Goal: Task Accomplishment & Management: Manage account settings

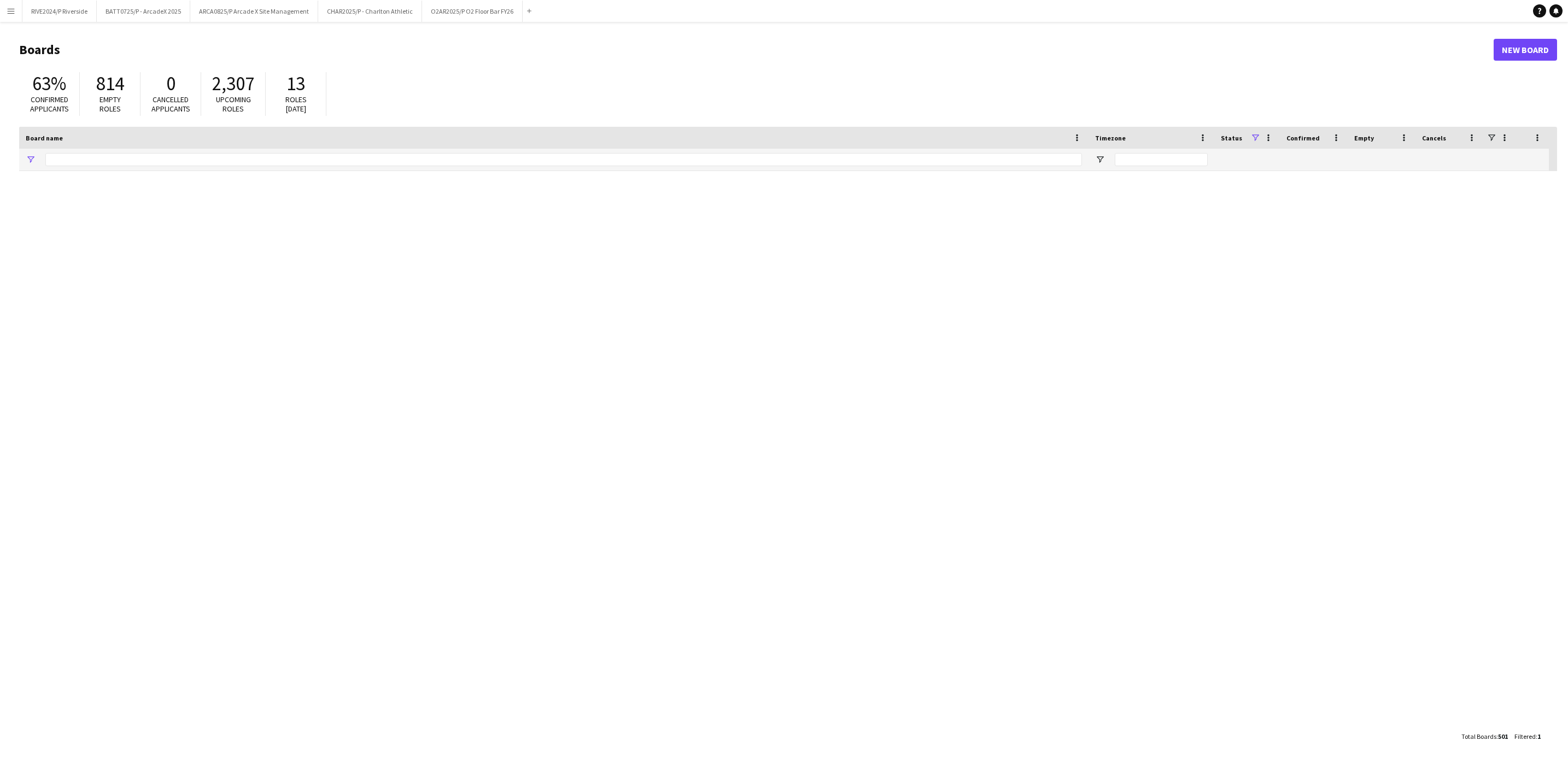
type input "**"
click at [143, 8] on button "BATT0725/P - ArcadeX 2025 Close" at bounding box center [143, 11] width 93 height 21
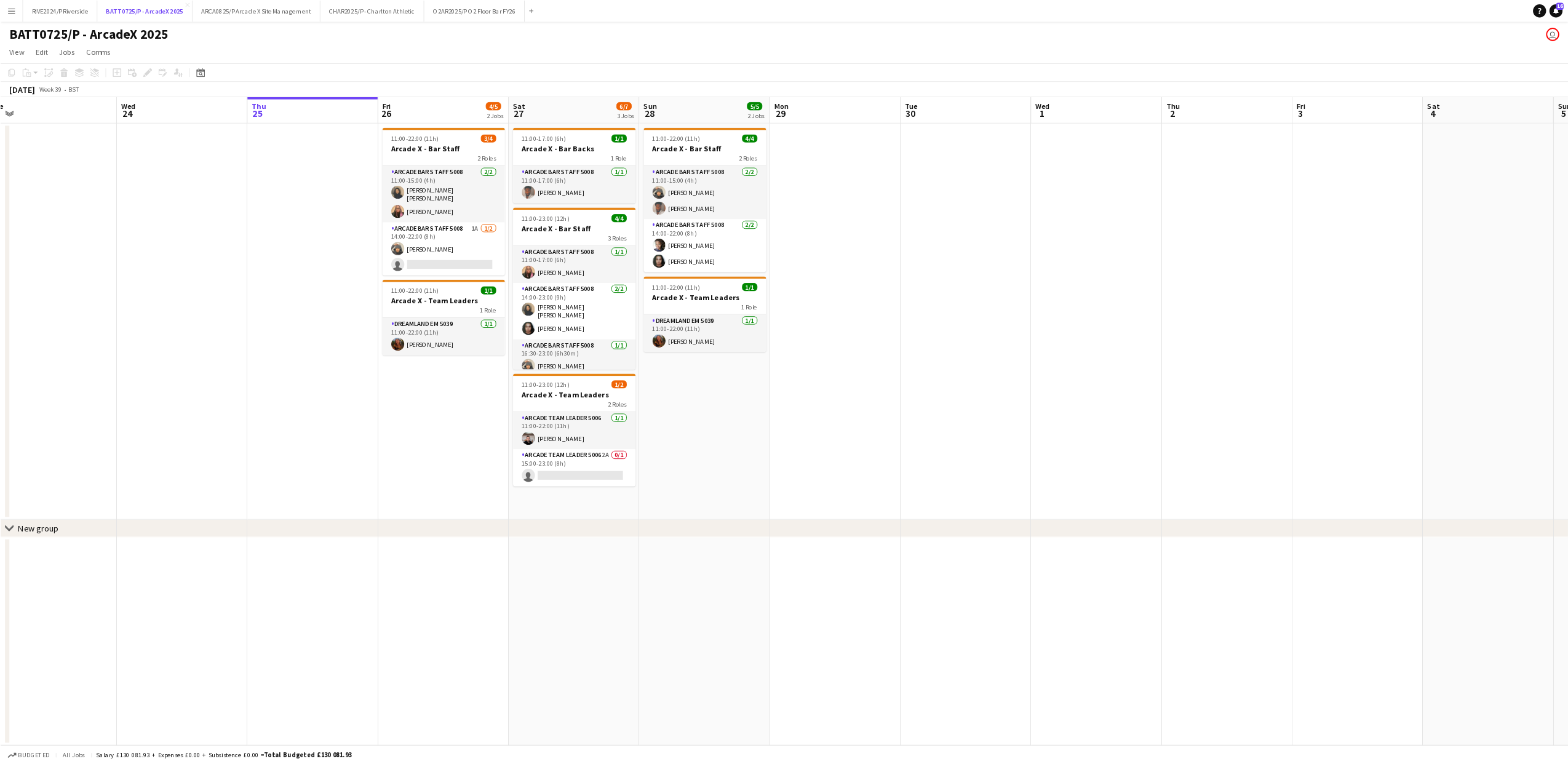
scroll to position [0, 310]
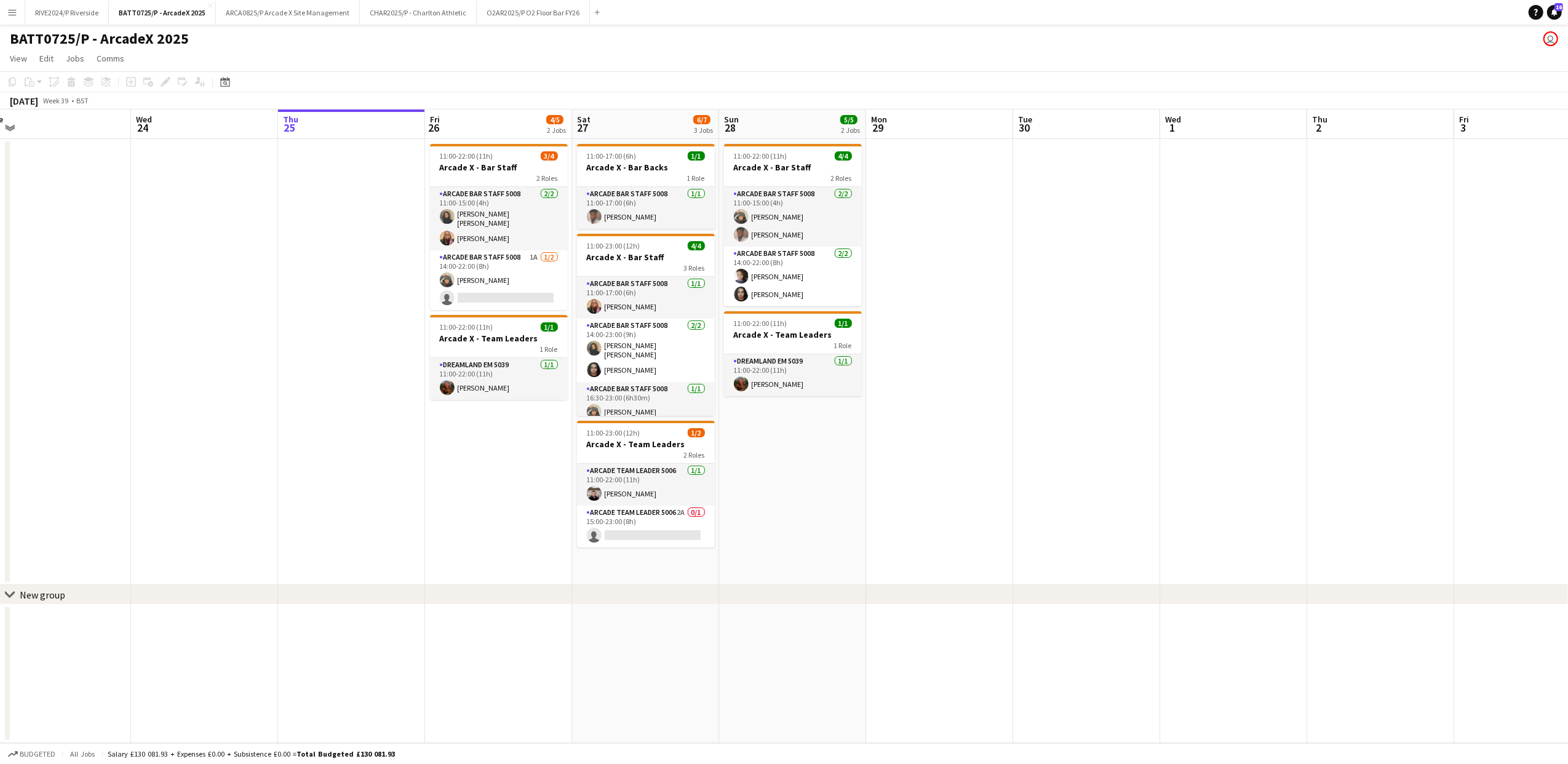
drag, startPoint x: 1713, startPoint y: 2, endPoint x: 1143, endPoint y: 155, distance: 590.2
click at [1143, 155] on app-date-cell at bounding box center [1086, 362] width 147 height 446
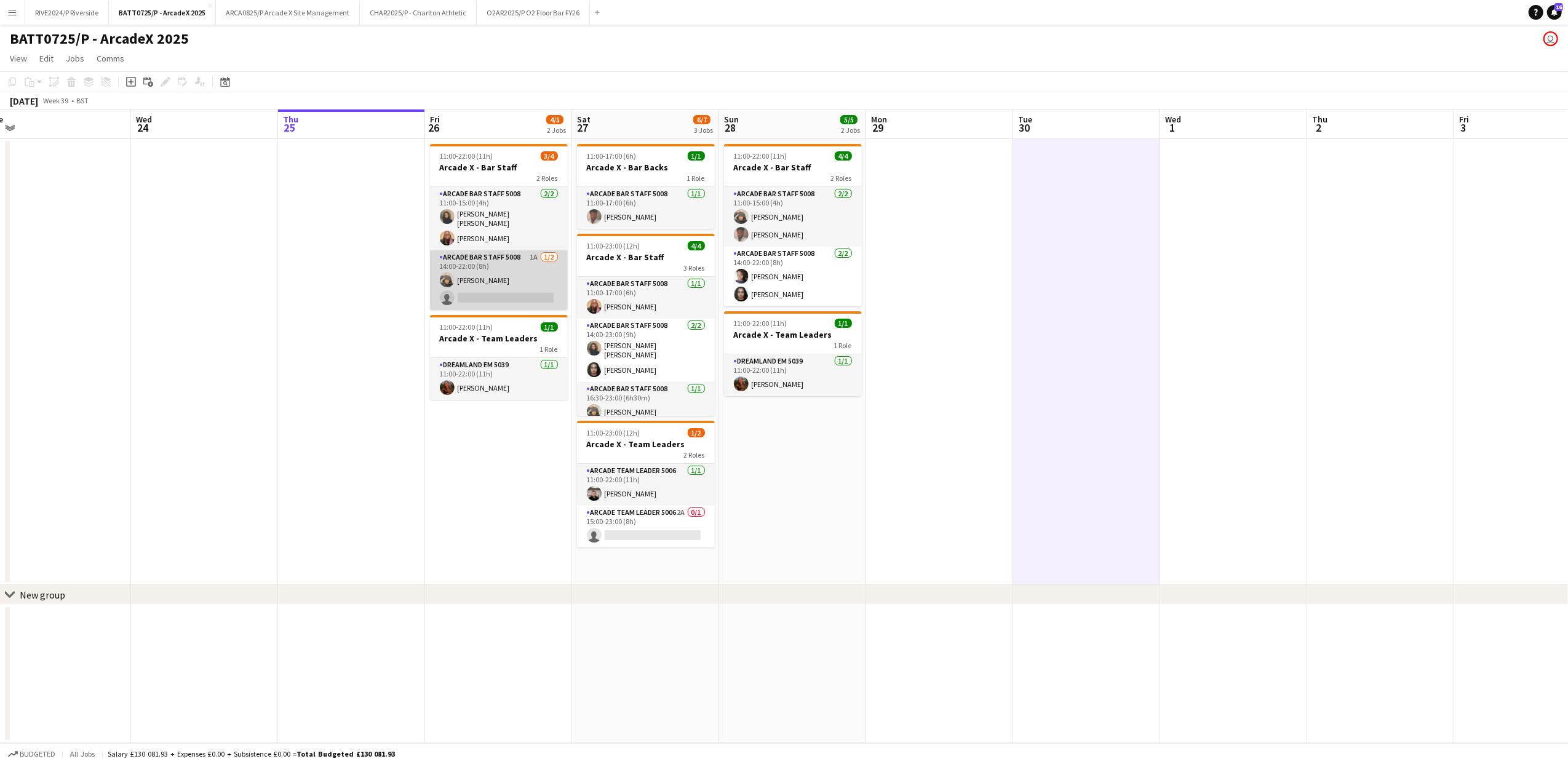
click at [505, 278] on app-card-role "Arcade Bar Staff 5008 1A [DATE] 14:00-22:00 (8h) [PERSON_NAME] single-neutral-a…" at bounding box center [499, 280] width 138 height 60
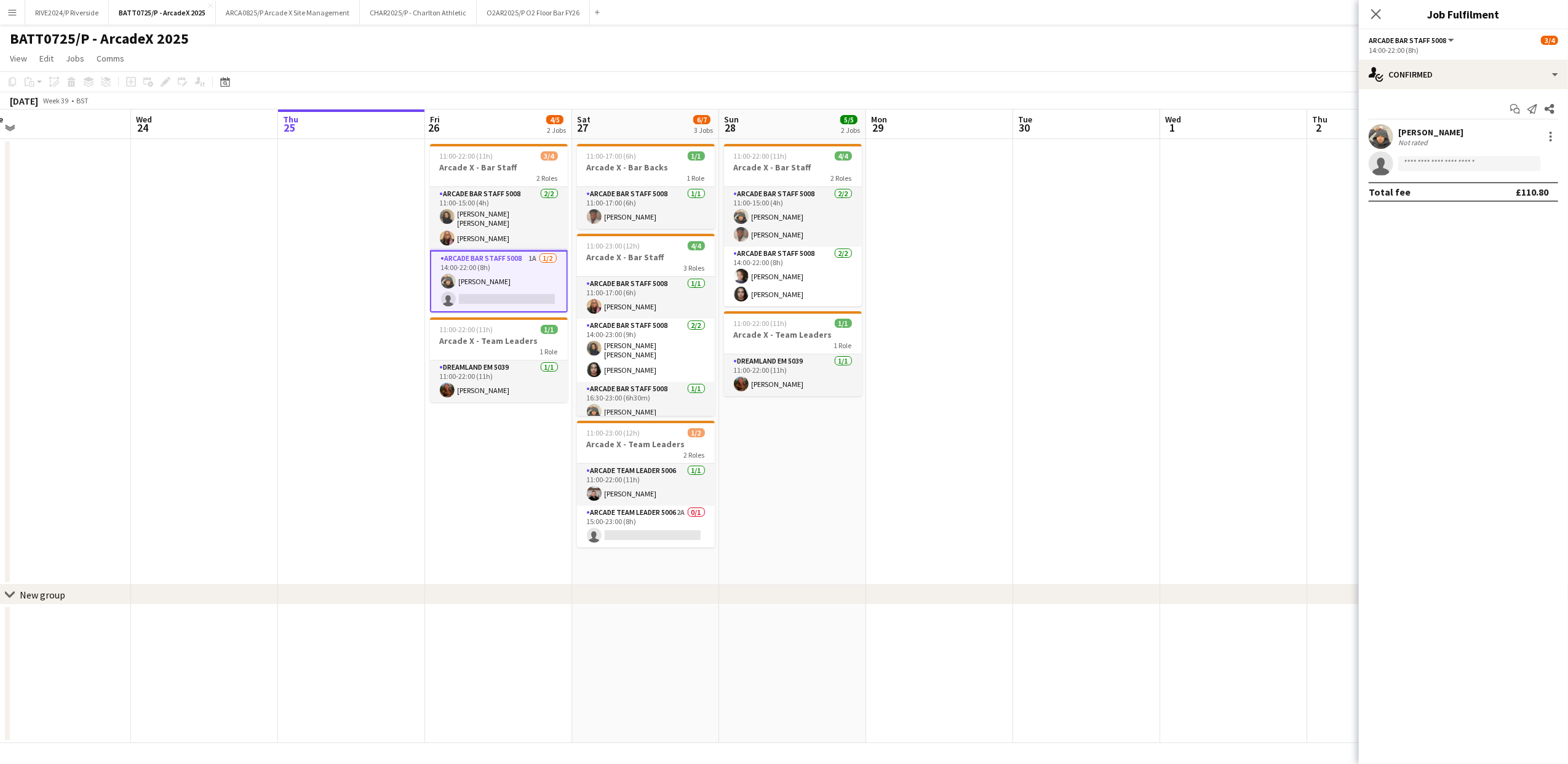
click at [1406, 91] on div "Start chat Send notification Share [PERSON_NAME] Not rated single-neutral-actio…" at bounding box center [1464, 150] width 209 height 123
click at [1418, 75] on div "single-neutral-actions-check-2 Confirmed" at bounding box center [1464, 75] width 209 height 29
click at [1474, 205] on span "Applicants" at bounding box center [1491, 200] width 39 height 11
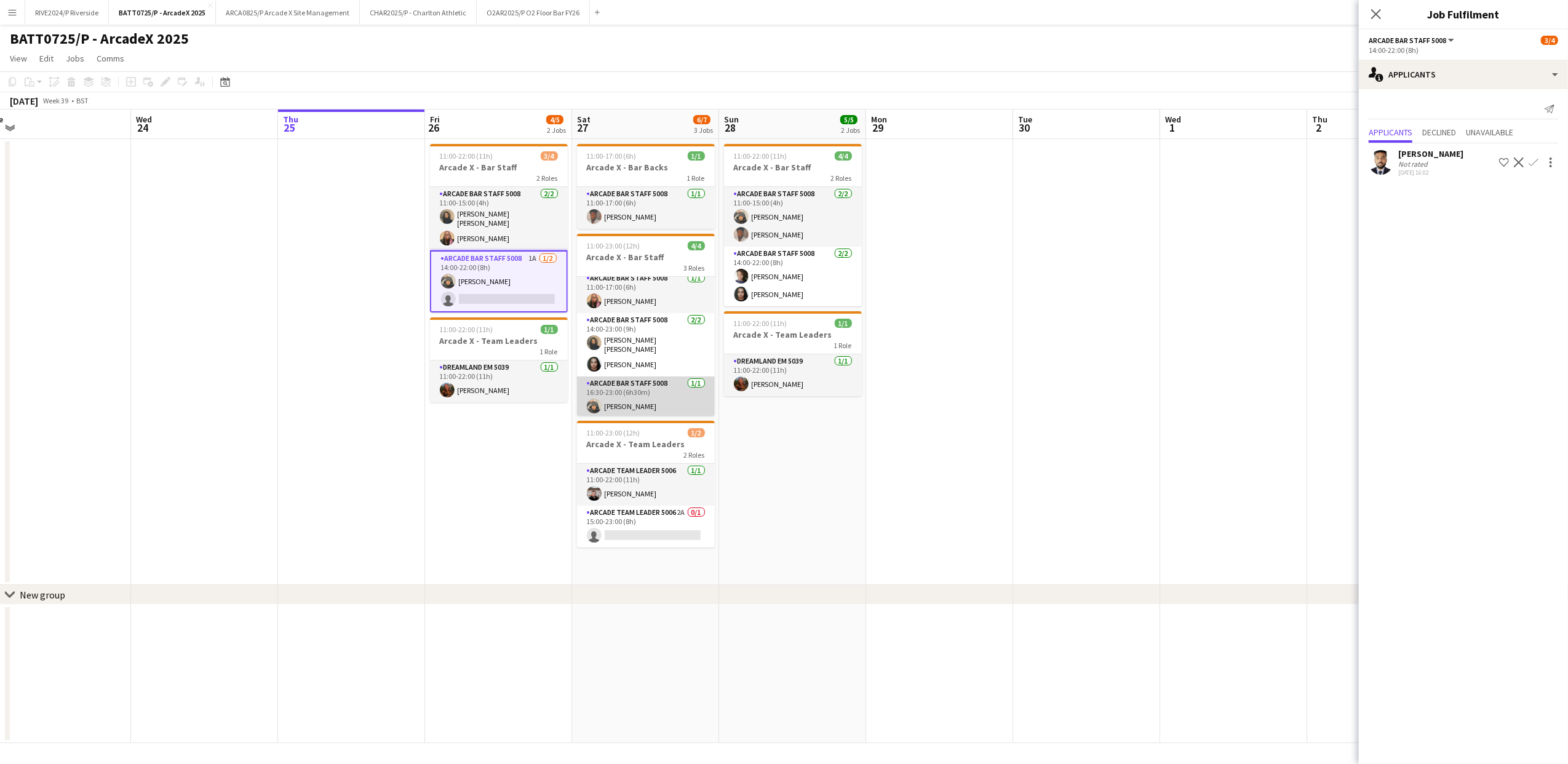
scroll to position [0, 0]
click at [696, 548] on app-card-role "Arcade Team Leader 5006 2A 0/1 15:00-23:00 (8h) single-neutral-actions" at bounding box center [646, 526] width 138 height 42
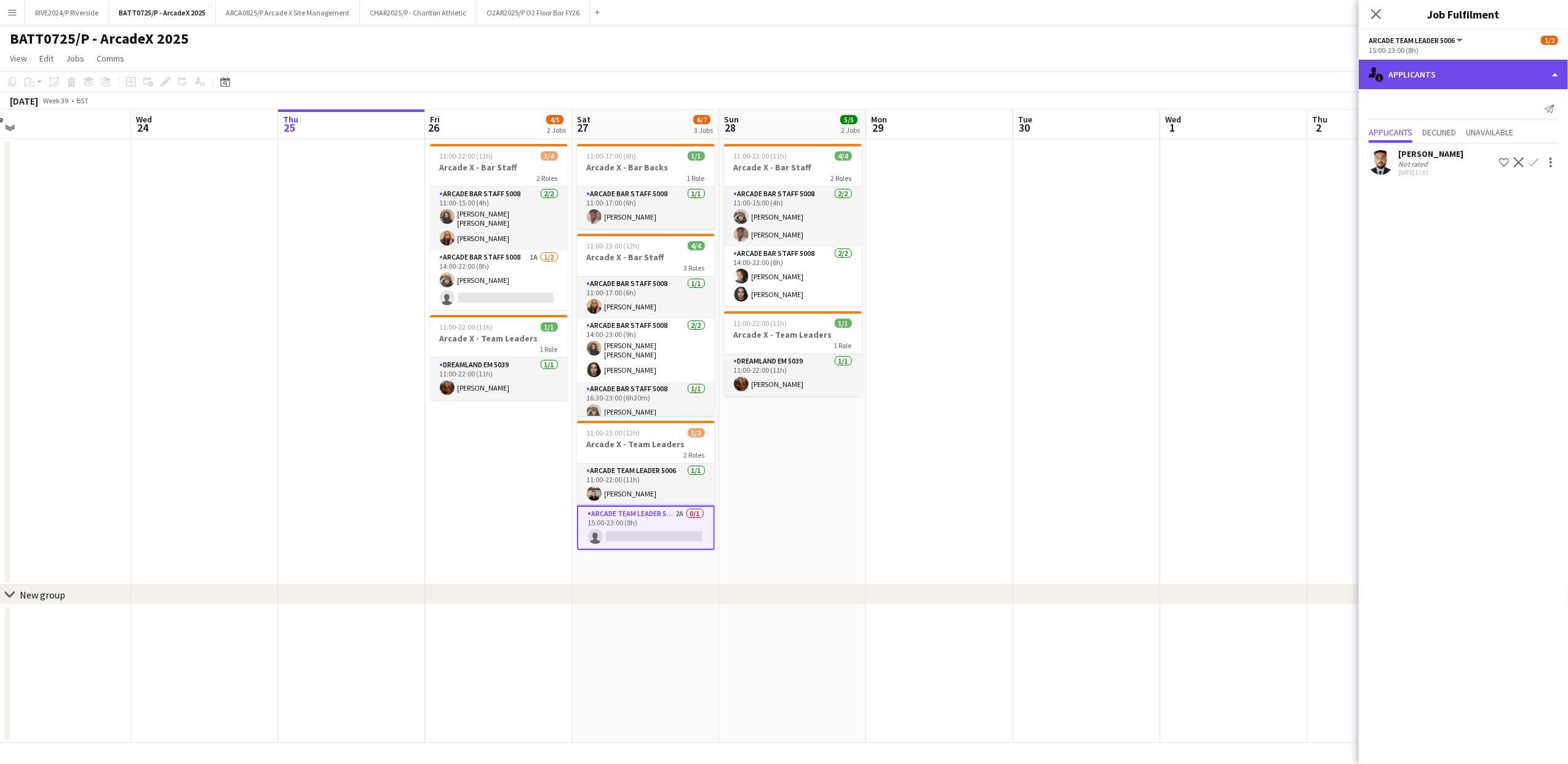
click at [1474, 76] on div "single-neutral-actions-information Applicants" at bounding box center [1464, 75] width 209 height 29
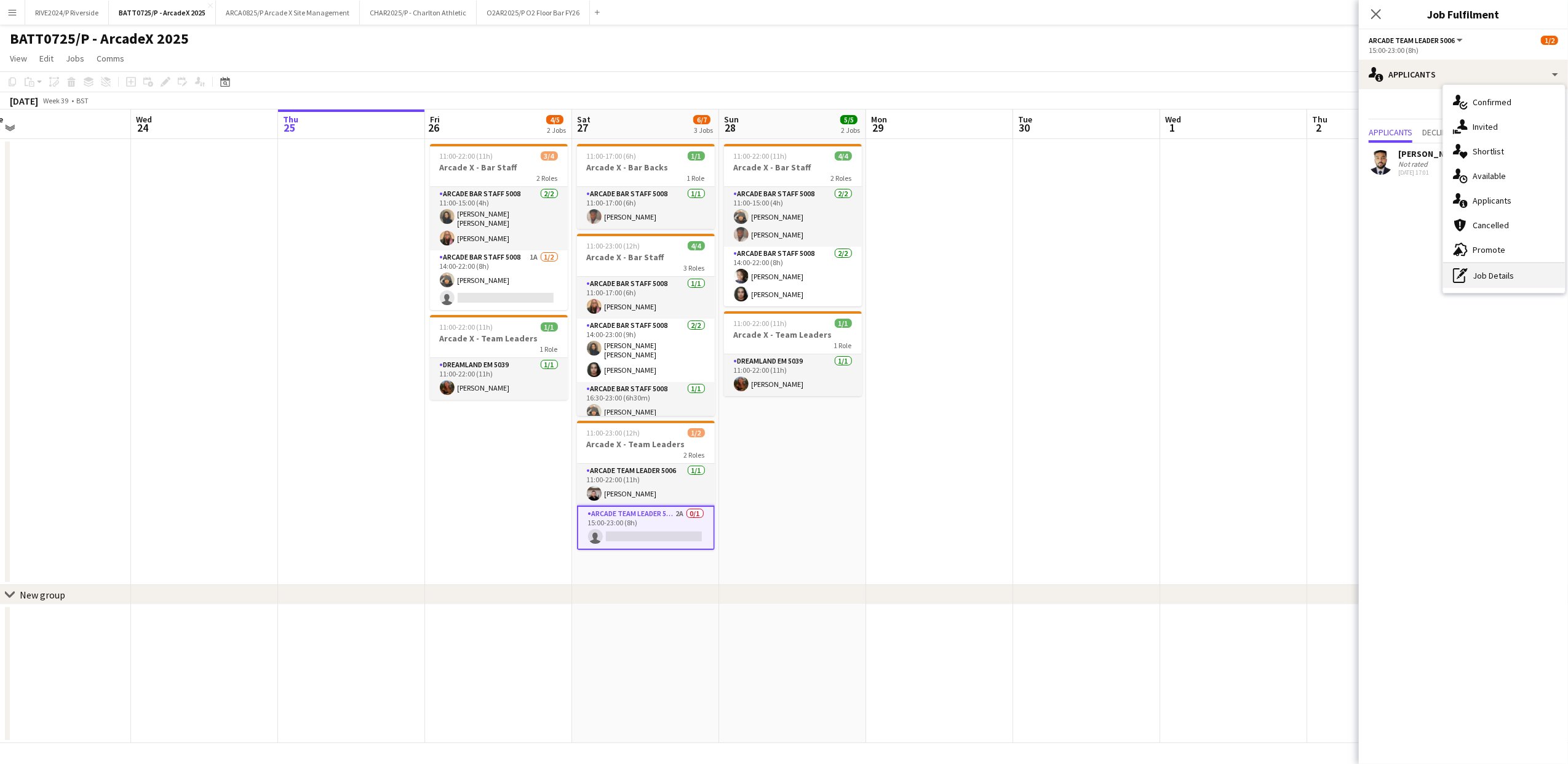
click at [1480, 269] on div "pen-write Job Details" at bounding box center [1504, 275] width 122 height 25
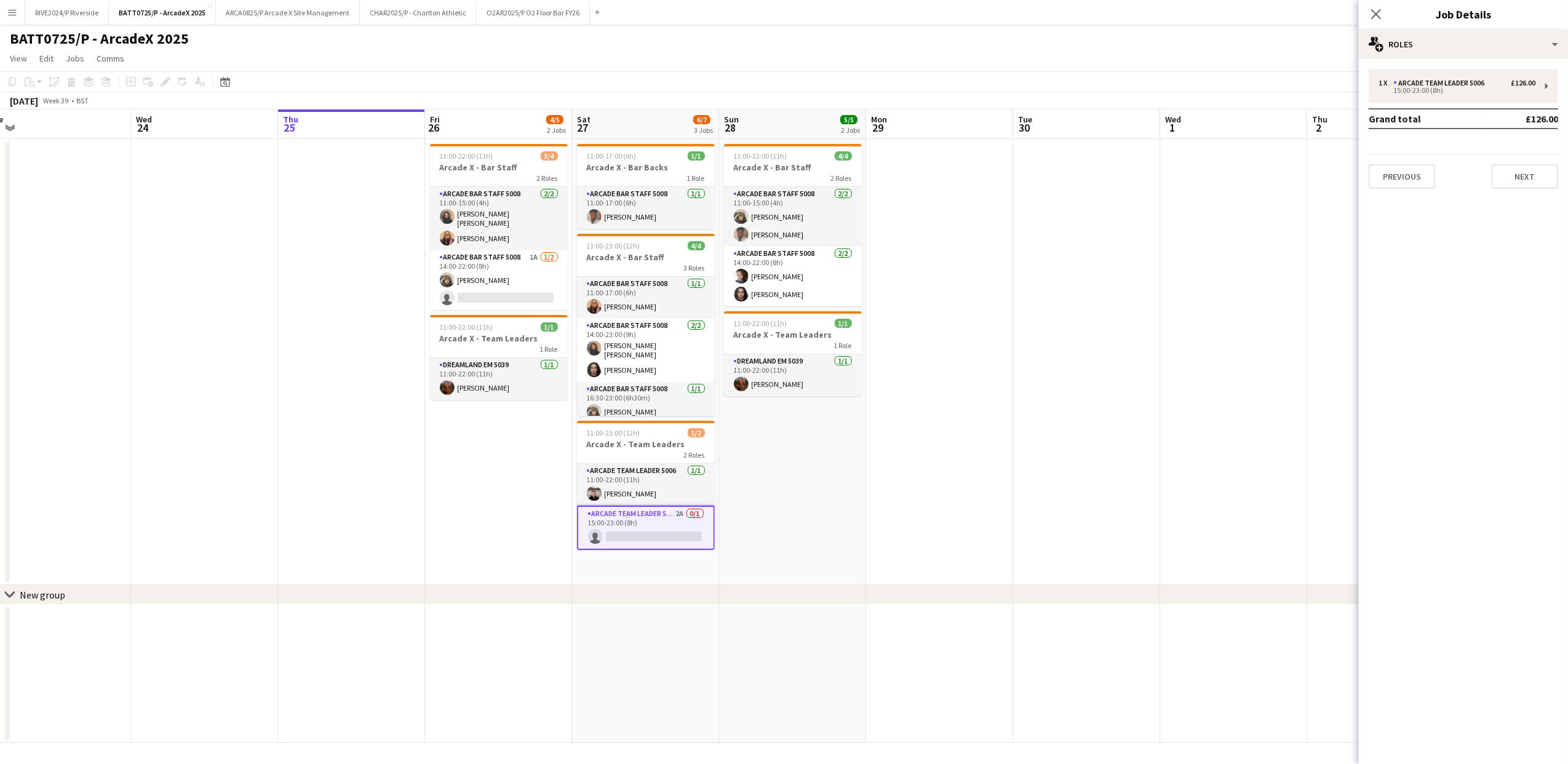
click at [1429, 106] on div "1 x Arcade Team Leader 5006 £126.00 15:00-23:00 (8h) Grand total £126.00 Previo…" at bounding box center [1464, 129] width 209 height 120
click at [1428, 99] on div "1 x Arcade Team Leader 5006 £126.00 15:00-23:00 (8h)" at bounding box center [1463, 85] width 189 height 34
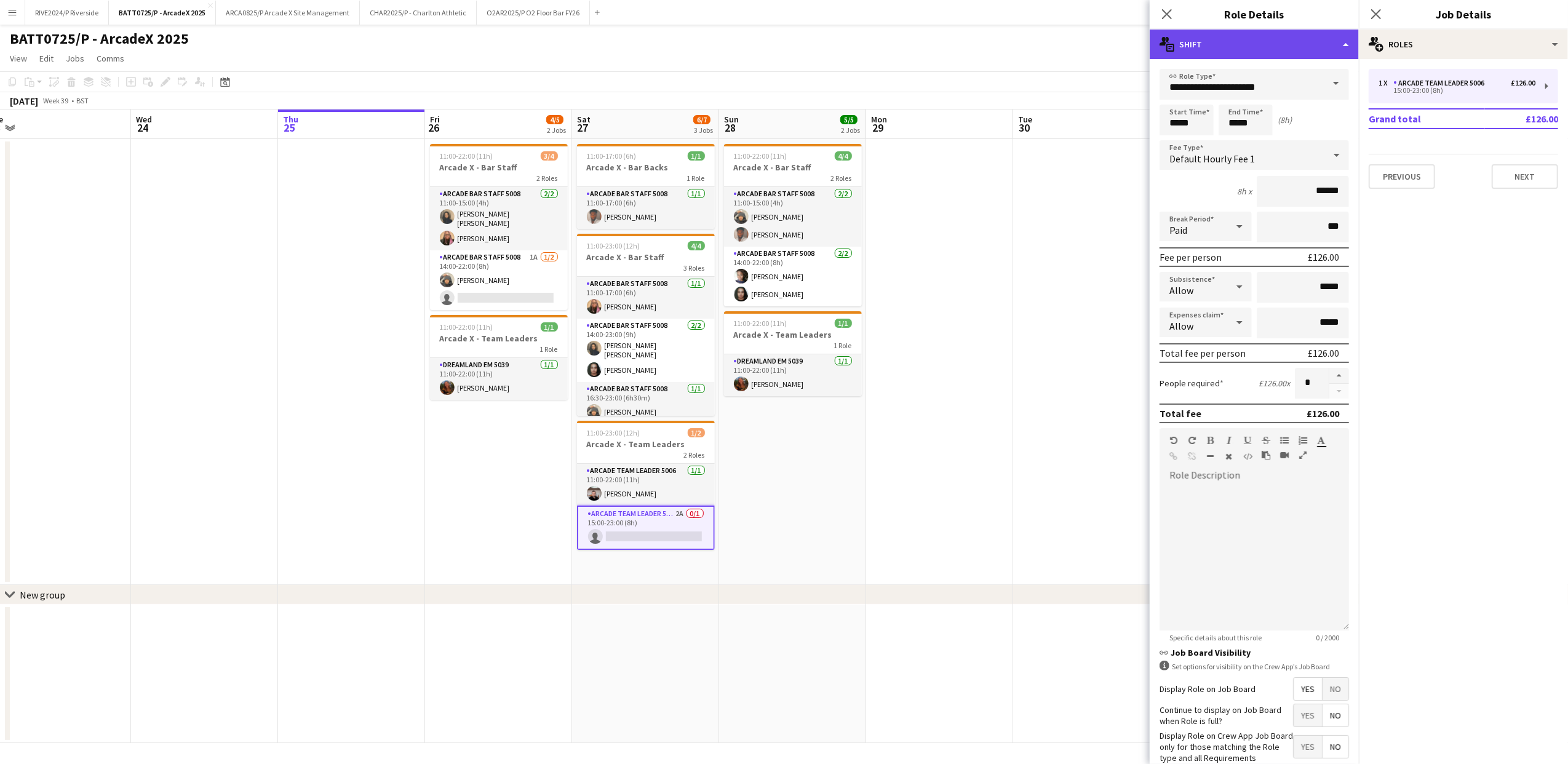
click at [1331, 50] on div "multiple-actions-text Shift" at bounding box center [1254, 44] width 209 height 29
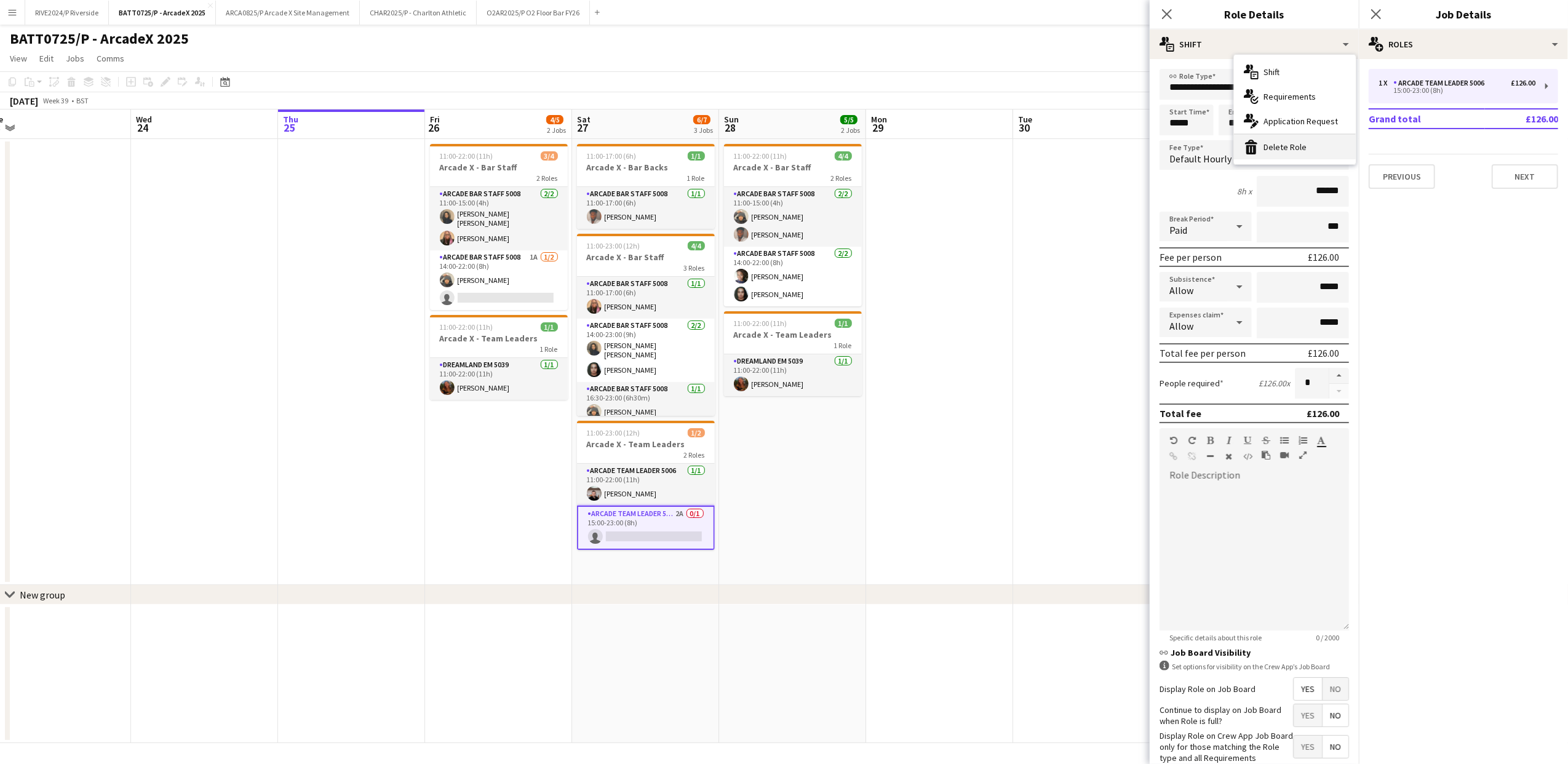
click at [1328, 150] on div "bin-2 Delete Role" at bounding box center [1295, 147] width 122 height 25
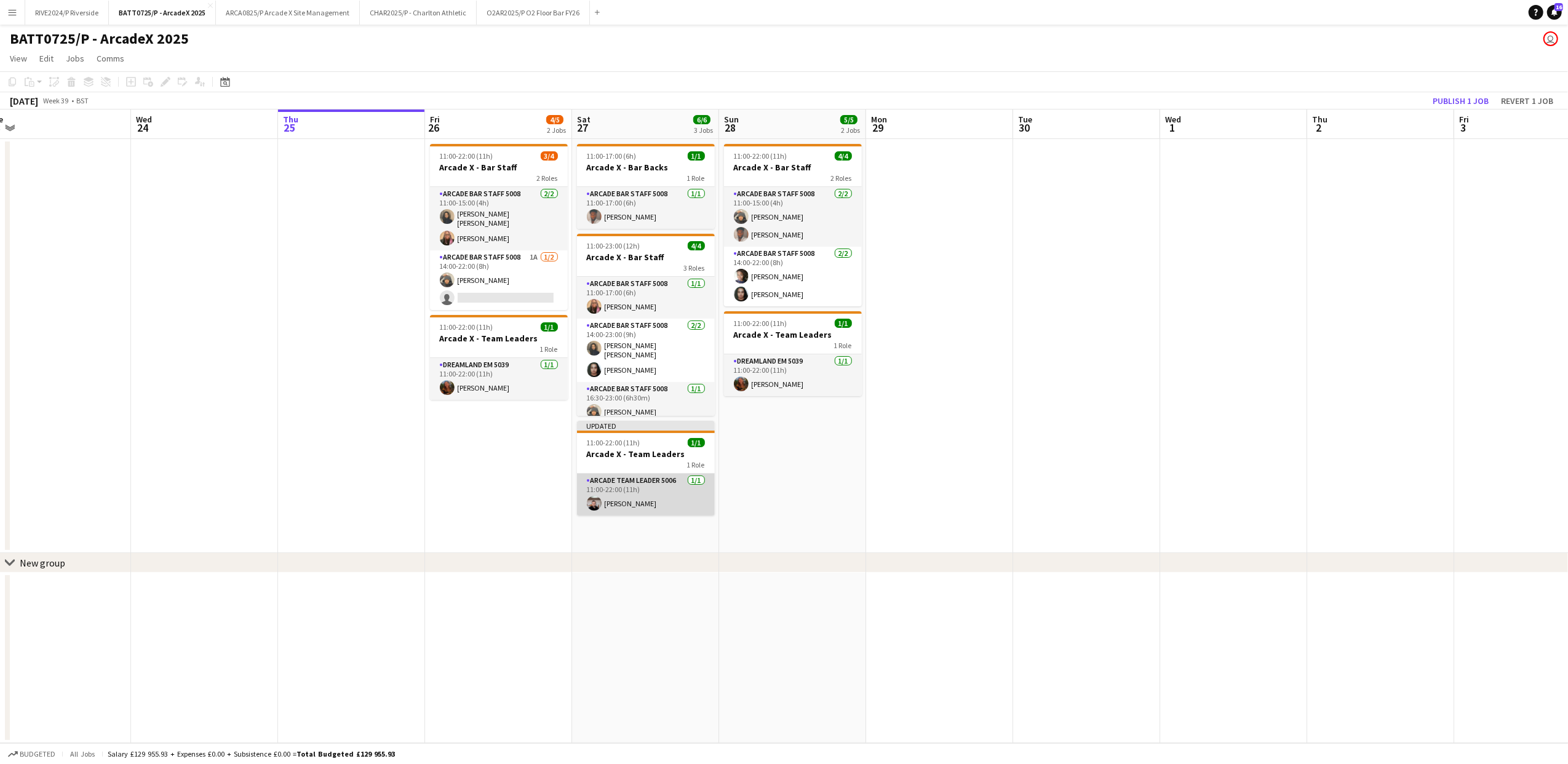
click at [640, 510] on app-card-role "Arcade Team Leader 5006 [DATE] 11:00-22:00 (11h) [PERSON_NAME]" at bounding box center [646, 494] width 138 height 42
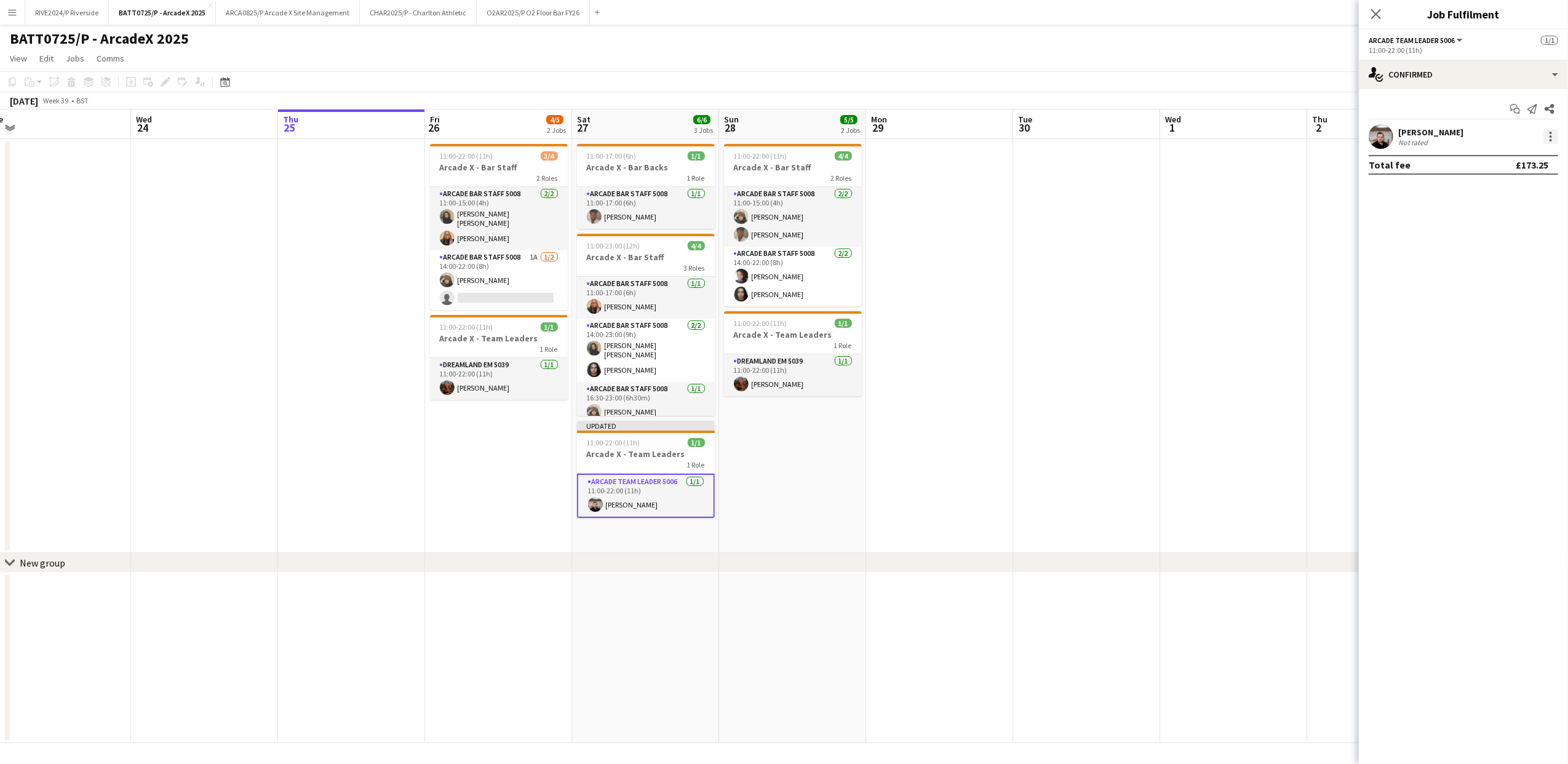
click at [1546, 138] on div at bounding box center [1550, 137] width 15 height 15
click at [1391, 67] on div at bounding box center [784, 382] width 1568 height 764
click at [1401, 72] on div "single-neutral-actions-check-2 Confirmed" at bounding box center [1464, 75] width 209 height 29
click at [1491, 281] on div "pen-write Job Details" at bounding box center [1504, 275] width 122 height 25
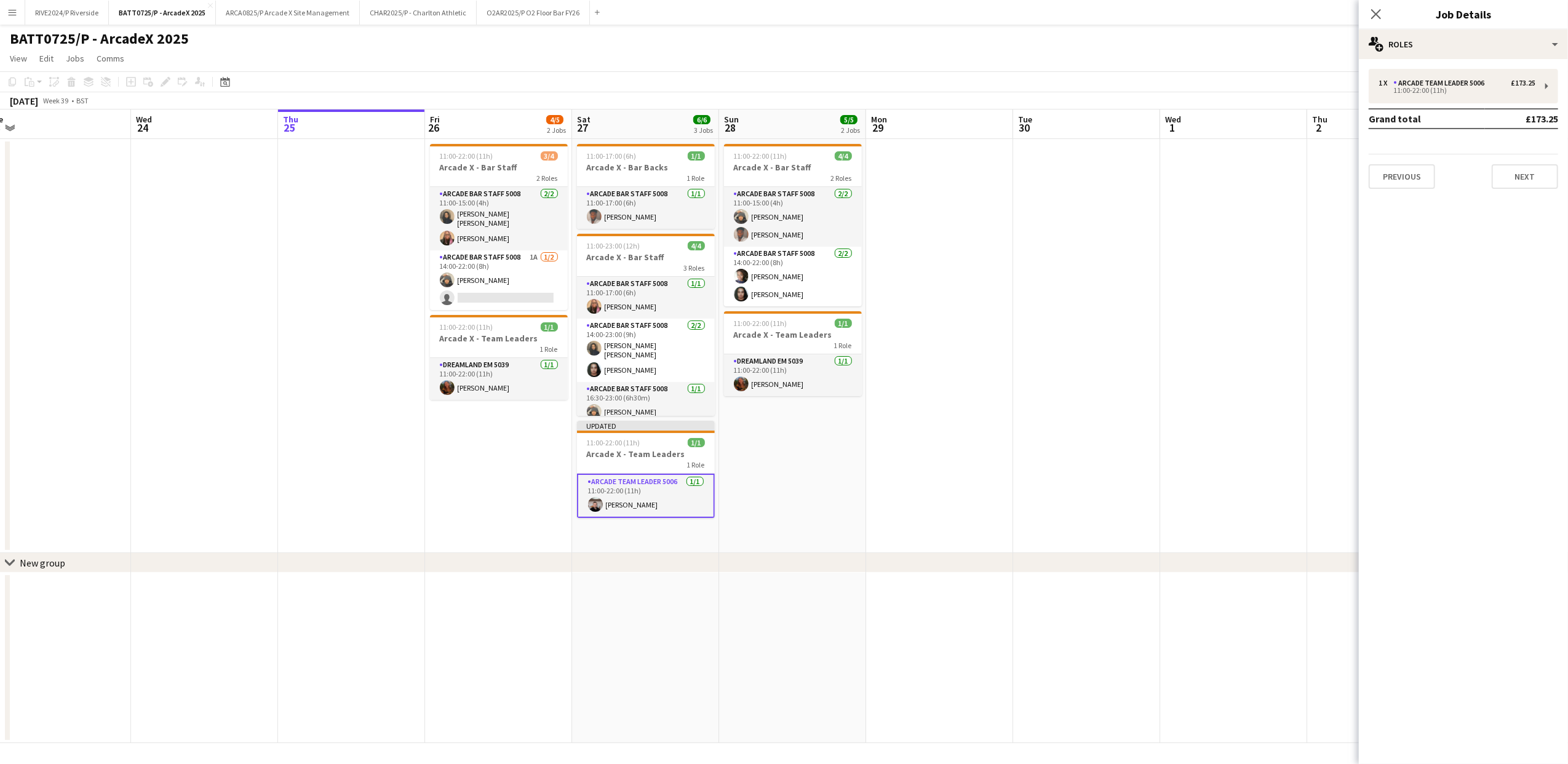
click at [1460, 107] on div "1 x Arcade Team Leader 5006 £173.25 11:00-22:00 (11h) Grand total £173.25 Previ…" at bounding box center [1464, 129] width 209 height 120
click at [1458, 101] on div "1 x Arcade Team Leader 5006 £173.25 11:00-22:00 (11h)" at bounding box center [1463, 85] width 189 height 34
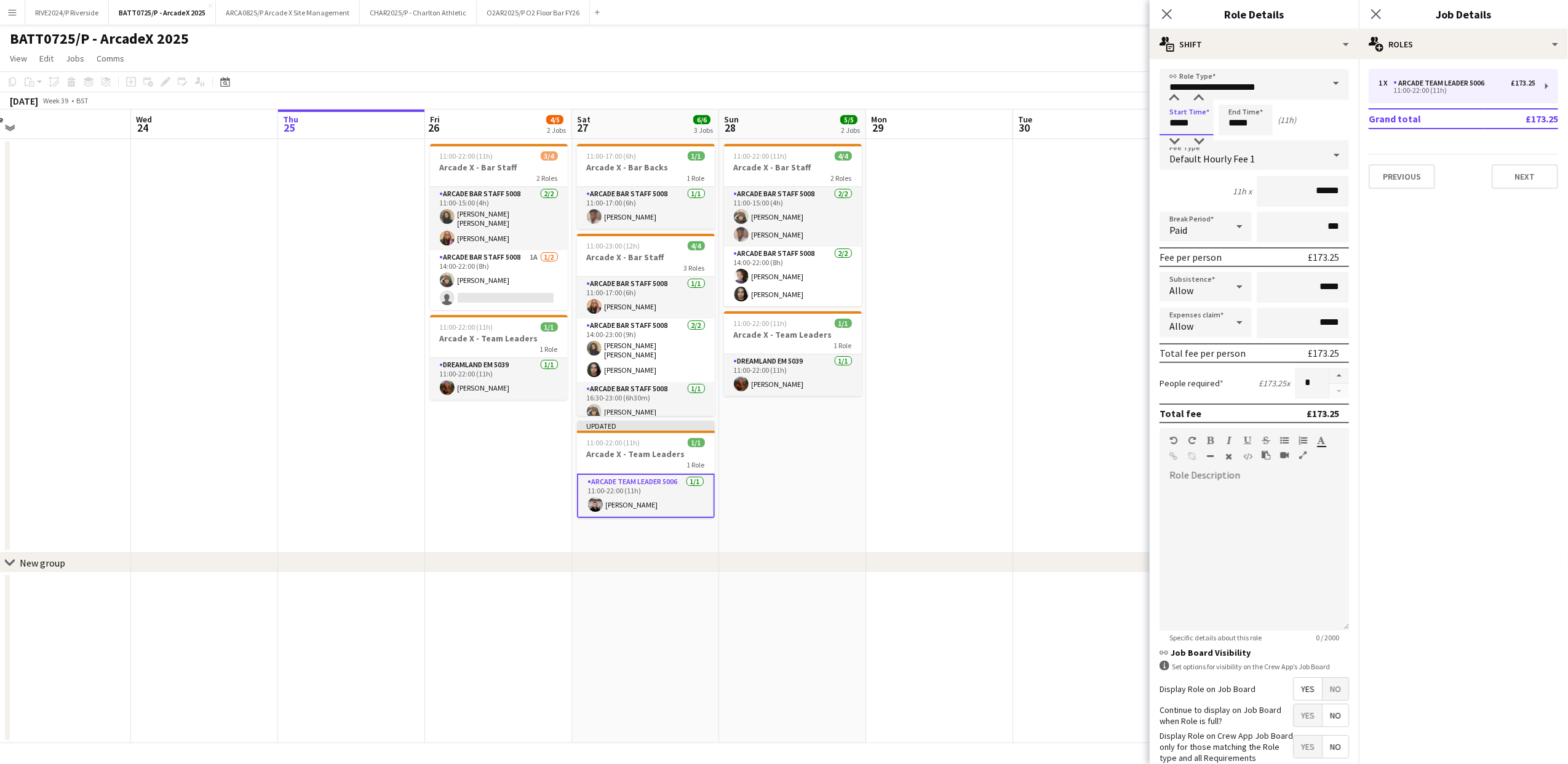
click at [1175, 123] on input "*****" at bounding box center [1187, 120] width 54 height 31
type input "*****"
click at [1133, 186] on app-date-cell at bounding box center [1086, 345] width 147 height 414
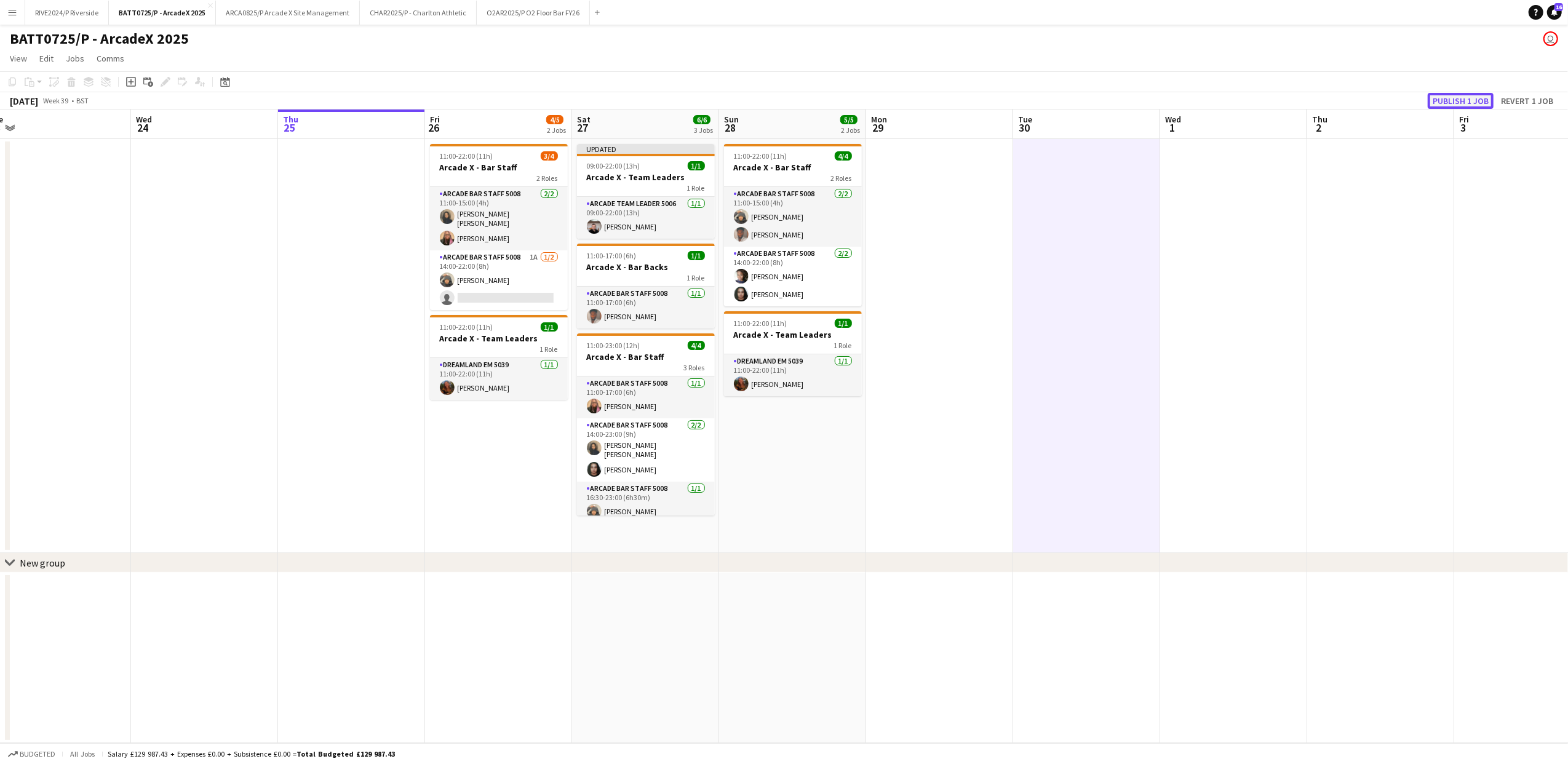
click at [1464, 101] on button "Publish 1 job" at bounding box center [1461, 101] width 66 height 16
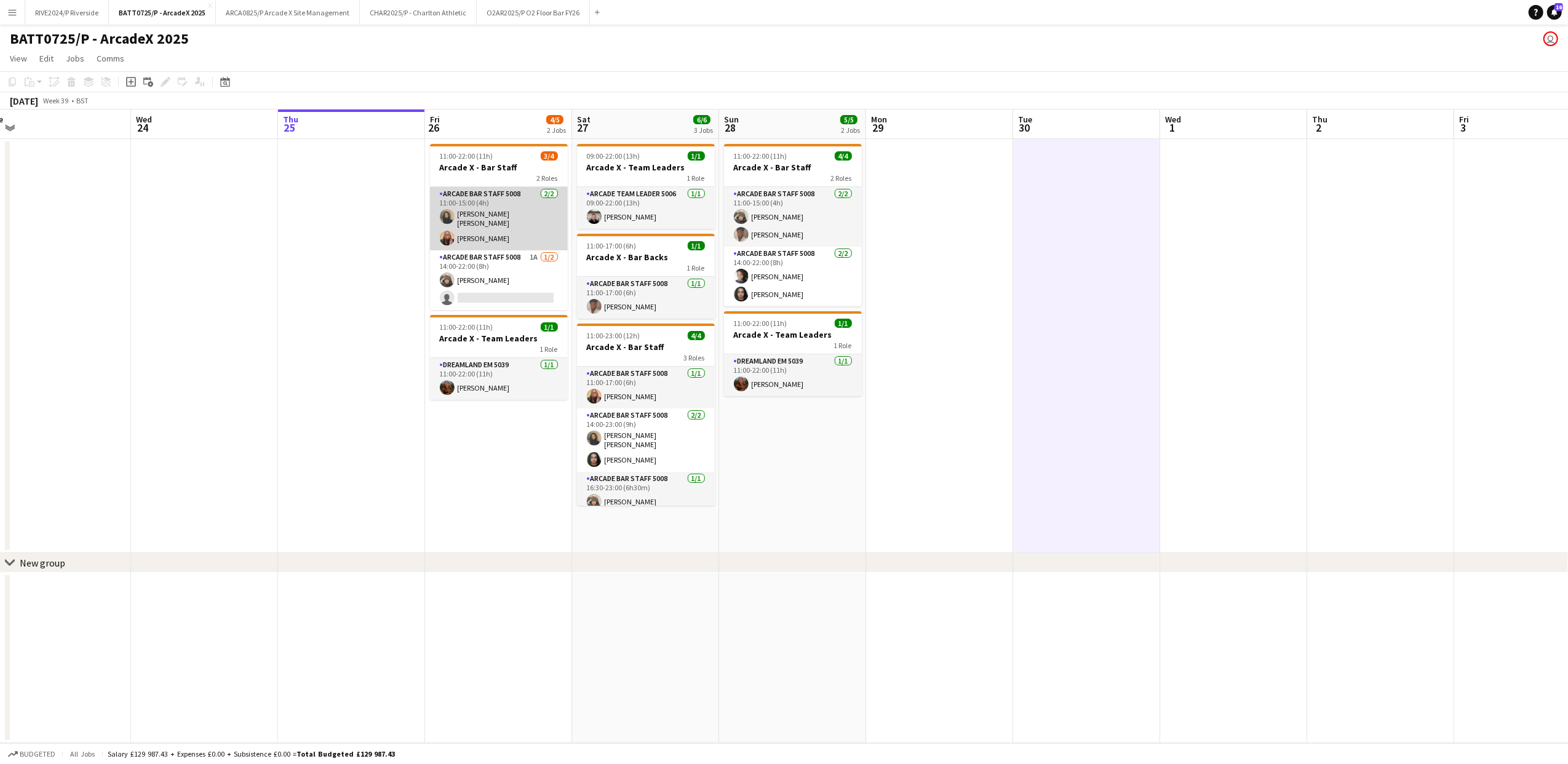
click at [517, 236] on app-card-role "Arcade Bar Staff 5008 [DATE] 11:00-15:00 (4h) [PERSON_NAME] [PERSON_NAME] [PERS…" at bounding box center [499, 218] width 138 height 64
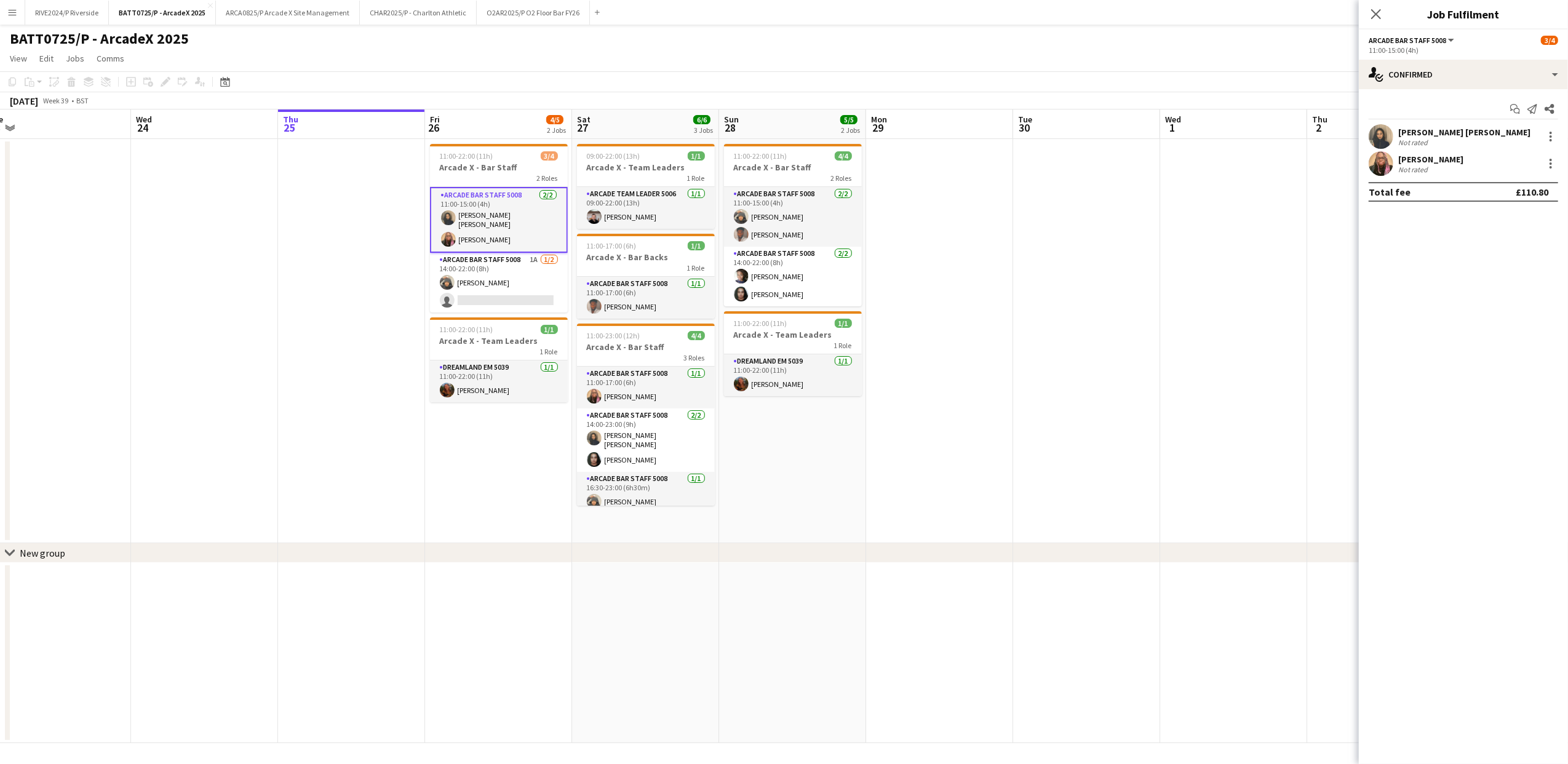
click at [1363, 20] on div "Close pop-in" at bounding box center [1376, 14] width 34 height 28
click at [1380, 14] on icon "Close pop-in" at bounding box center [1376, 14] width 12 height 12
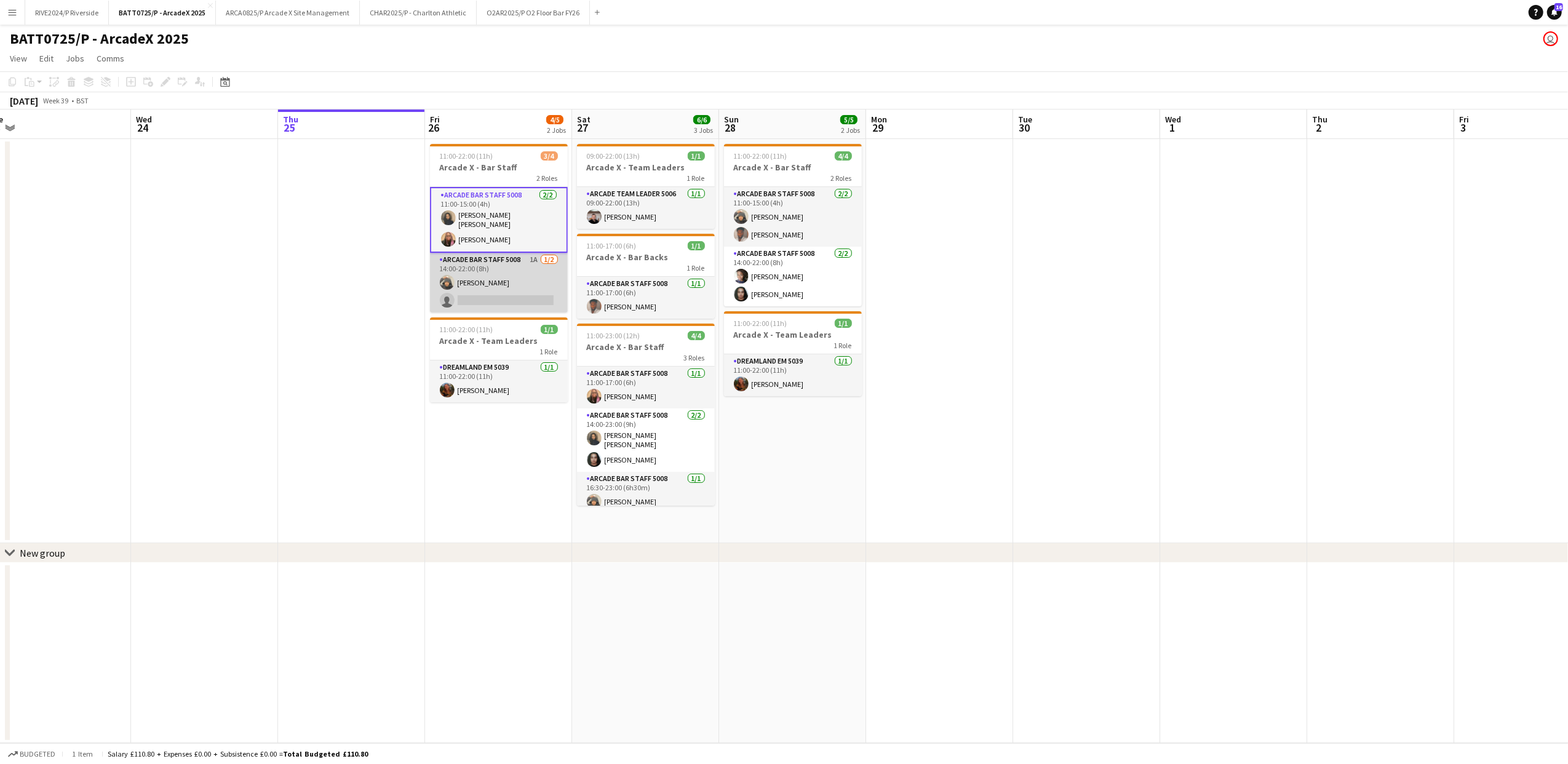
click at [494, 306] on app-card-role "Arcade Bar Staff 5008 1A [DATE] 14:00-22:00 (8h) [PERSON_NAME] single-neutral-a…" at bounding box center [499, 283] width 138 height 60
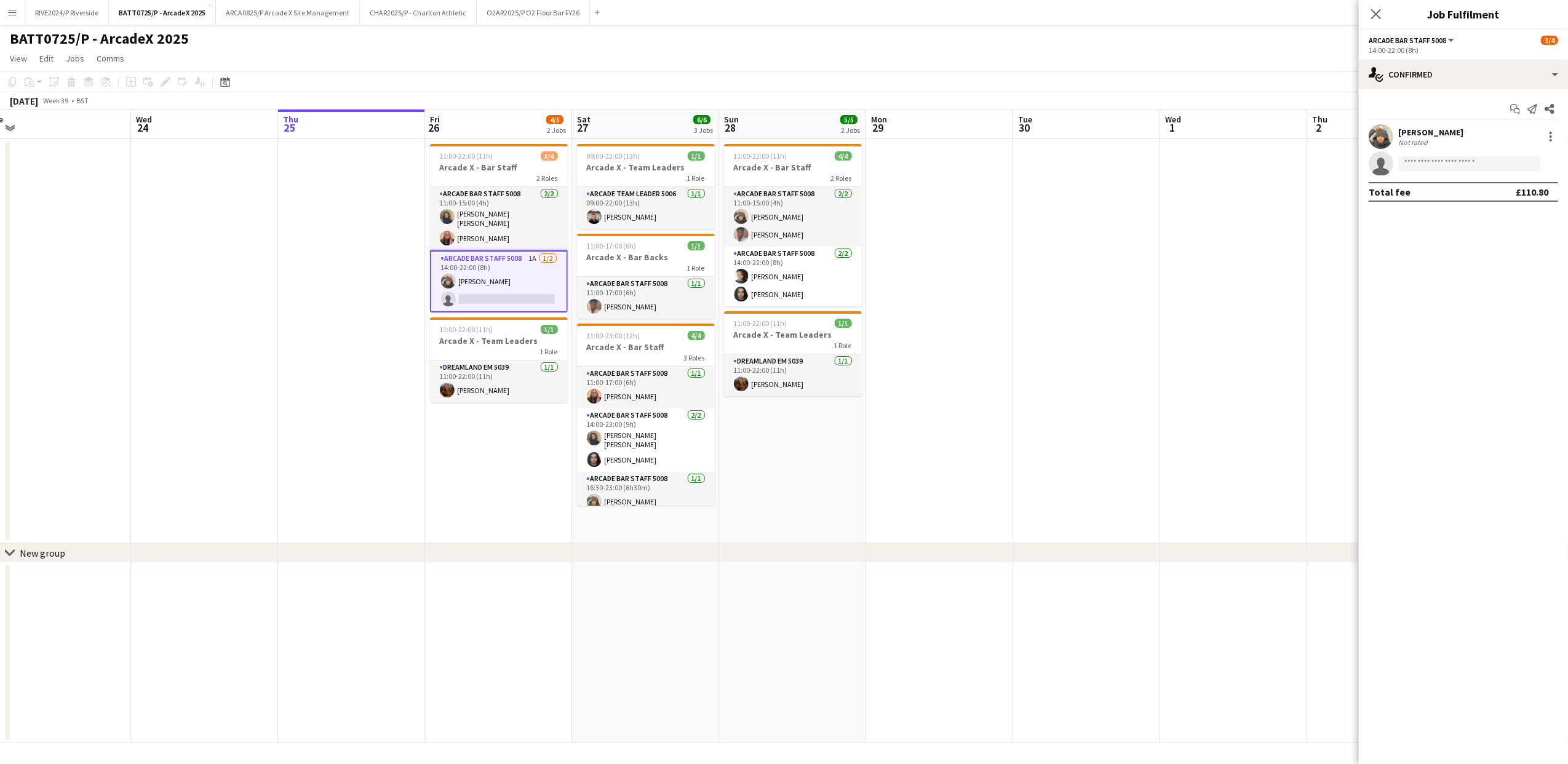
scroll to position [0, 404]
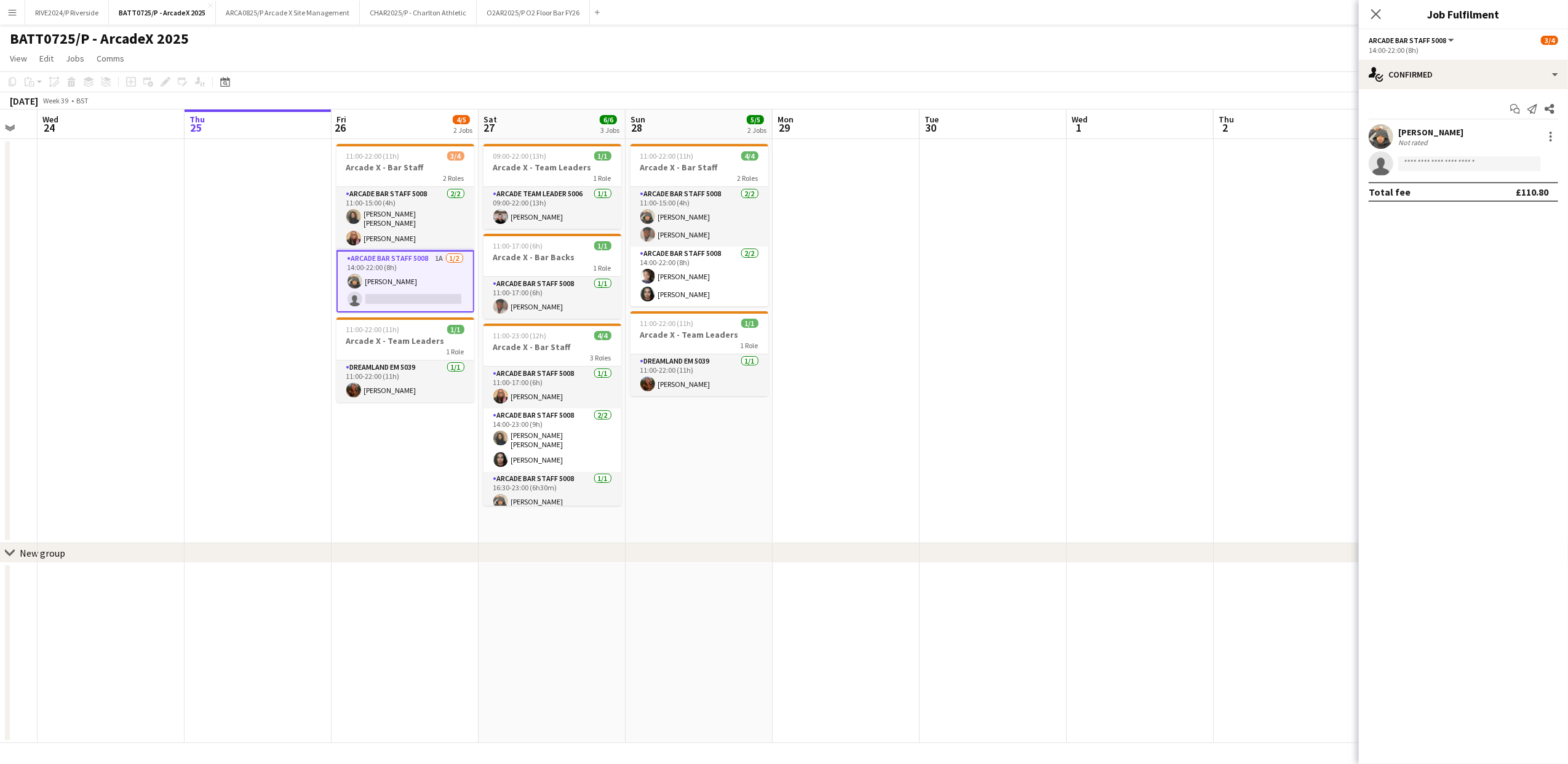
drag, startPoint x: 1129, startPoint y: 432, endPoint x: 888, endPoint y: 441, distance: 241.2
click at [888, 441] on app-calendar-viewport "Sun 21 1/1 1 Job Mon 22 Tue 23 Wed 24 Thu 25 Fri 26 4/5 2 Jobs Sat 27 6/6 3 Job…" at bounding box center [784, 427] width 1568 height 634
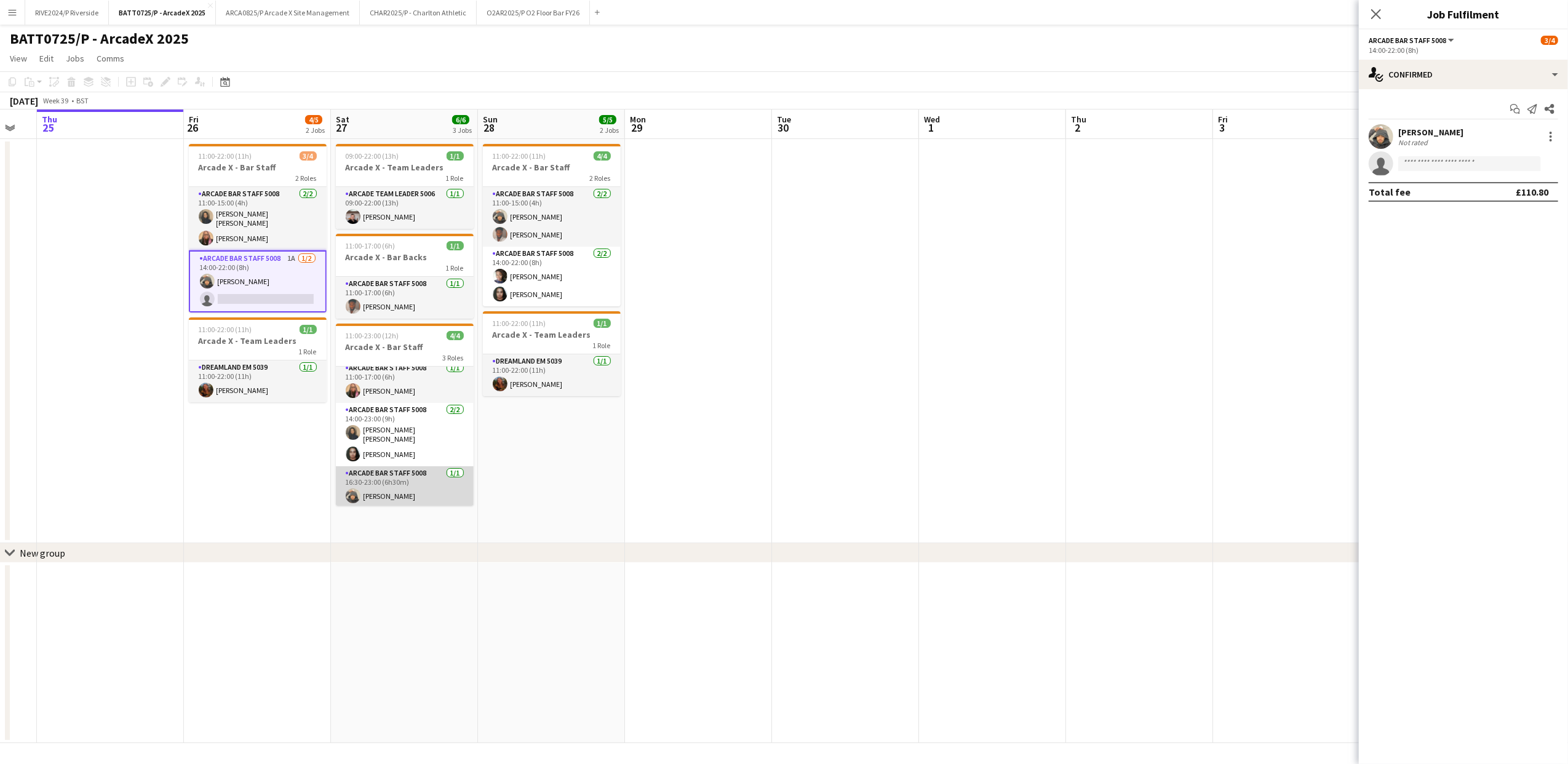
scroll to position [0, 0]
